Goal: Task Accomplishment & Management: Manage account settings

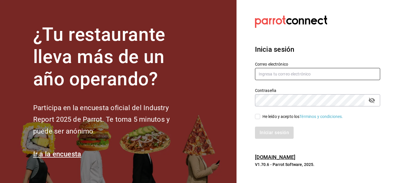
type input "[EMAIL_ADDRESS][DOMAIN_NAME]"
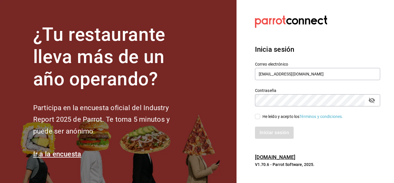
click at [258, 117] on input "He leído y acepto los Términos y condiciones." at bounding box center [257, 116] width 5 height 5
checkbox input "true"
click at [268, 130] on button "Iniciar sesión" at bounding box center [274, 132] width 39 height 12
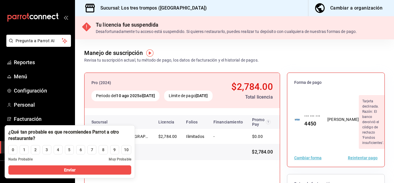
click at [314, 155] on button "Cambiar forma" at bounding box center [307, 157] width 27 height 4
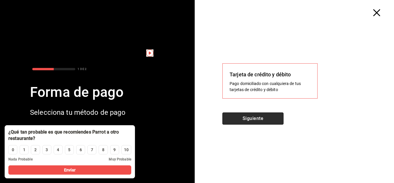
click at [260, 117] on button "Siguiente" at bounding box center [252, 118] width 61 height 12
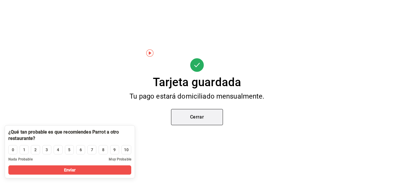
click at [202, 120] on button "Cerrar" at bounding box center [197, 117] width 52 height 16
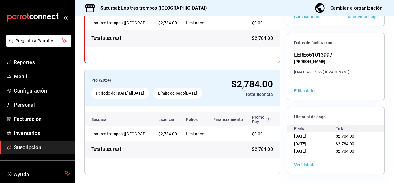
scroll to position [114, 0]
drag, startPoint x: 389, startPoint y: 114, endPoint x: 390, endPoint y: 108, distance: 5.5
click at [390, 108] on div "Tu licencia fue suspendida Desafortunadamente tu acceso está suspendido. Si qui…" at bounding box center [234, 99] width 319 height 166
click at [20, 65] on span "Reportes" at bounding box center [42, 62] width 56 height 8
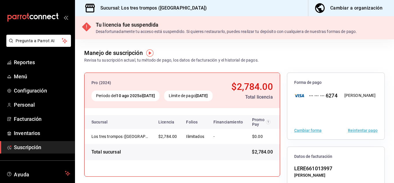
click at [360, 129] on button "Reintentar pago" at bounding box center [363, 130] width 30 height 4
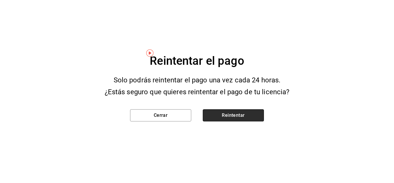
click at [238, 115] on button "Reintentar" at bounding box center [233, 115] width 61 height 12
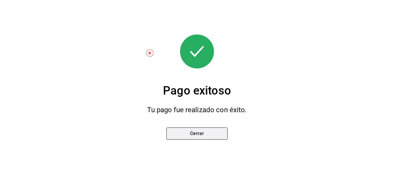
click at [200, 135] on button "Cerrar" at bounding box center [196, 133] width 61 height 12
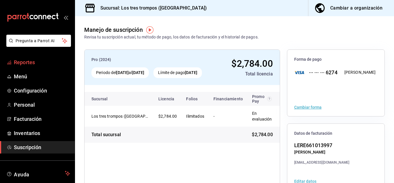
click at [27, 60] on span "Reportes" at bounding box center [42, 62] width 56 height 8
